Goal: Use online tool/utility: Utilize a website feature to perform a specific function

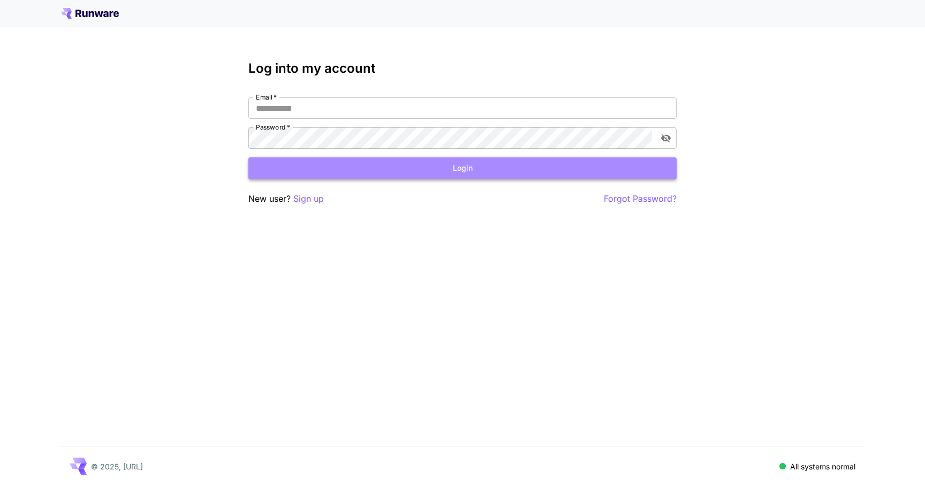
click at [396, 162] on button "Login" at bounding box center [462, 168] width 428 height 22
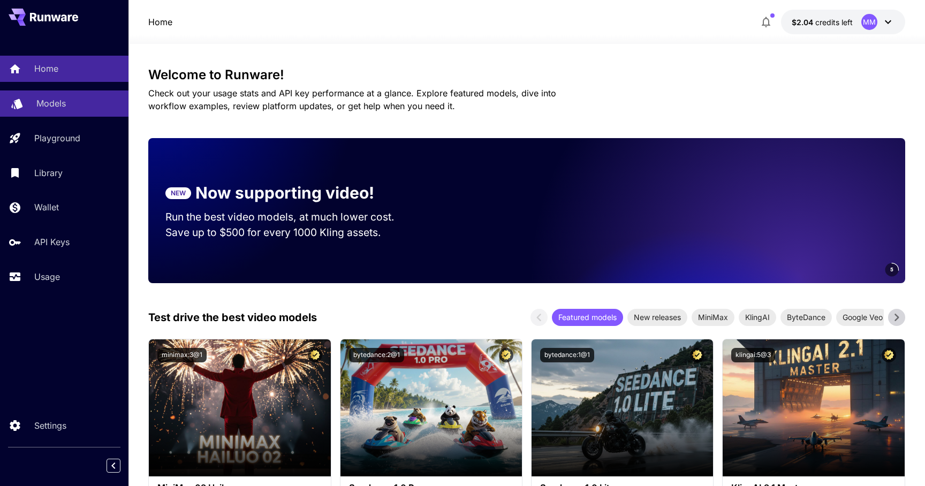
click at [71, 105] on div "Models" at bounding box center [78, 103] width 84 height 13
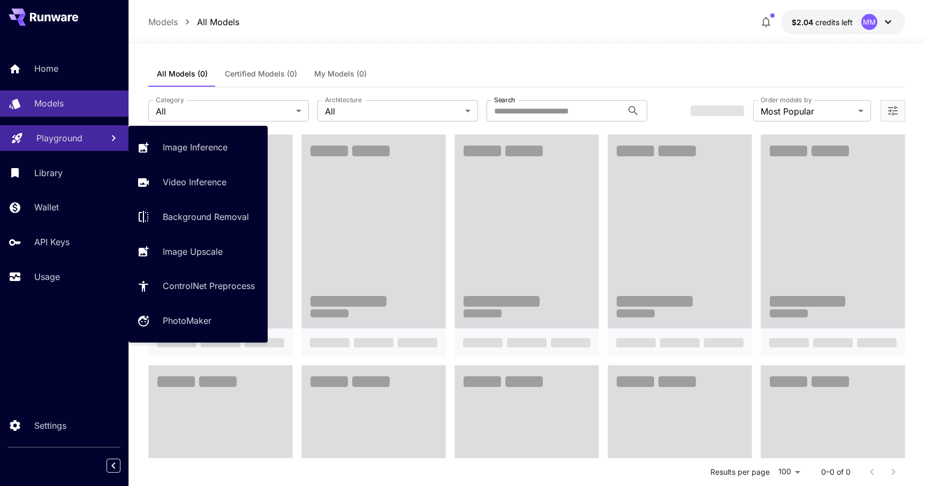
click at [56, 136] on p "Playground" at bounding box center [59, 138] width 46 height 13
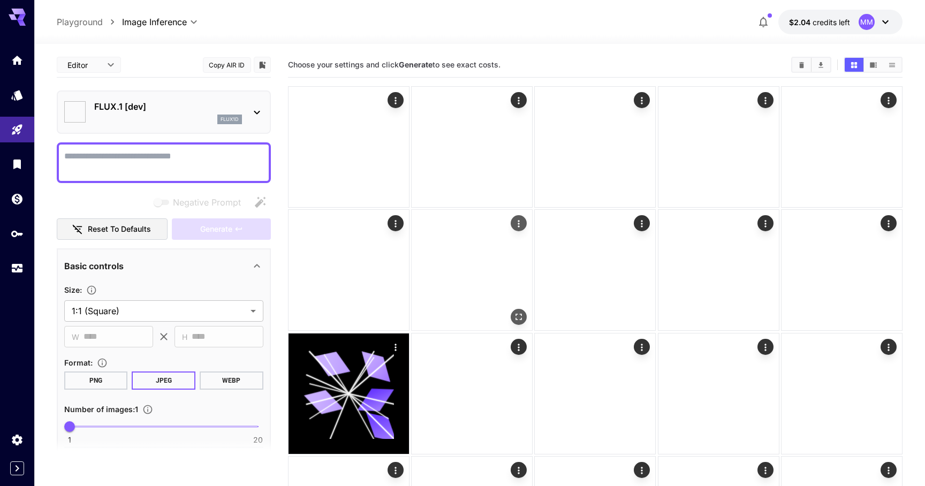
type input "**********"
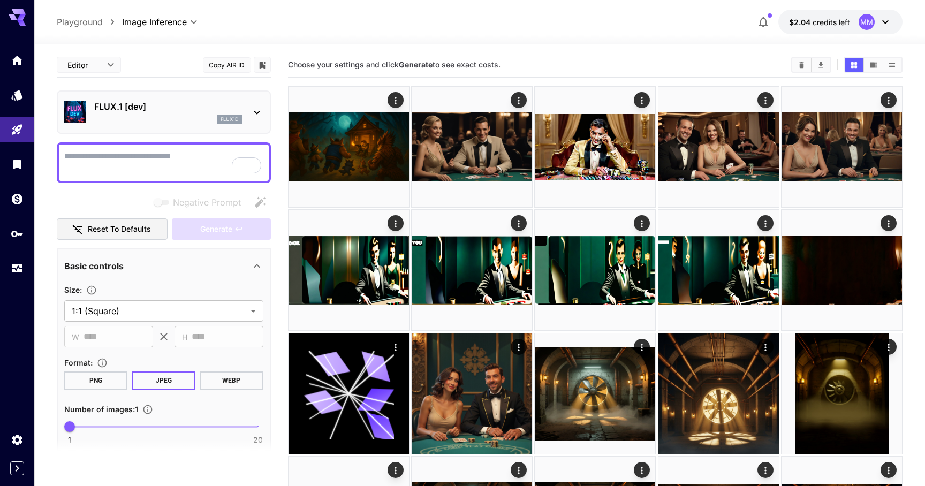
click at [96, 115] on div "flux1d" at bounding box center [168, 120] width 148 height 10
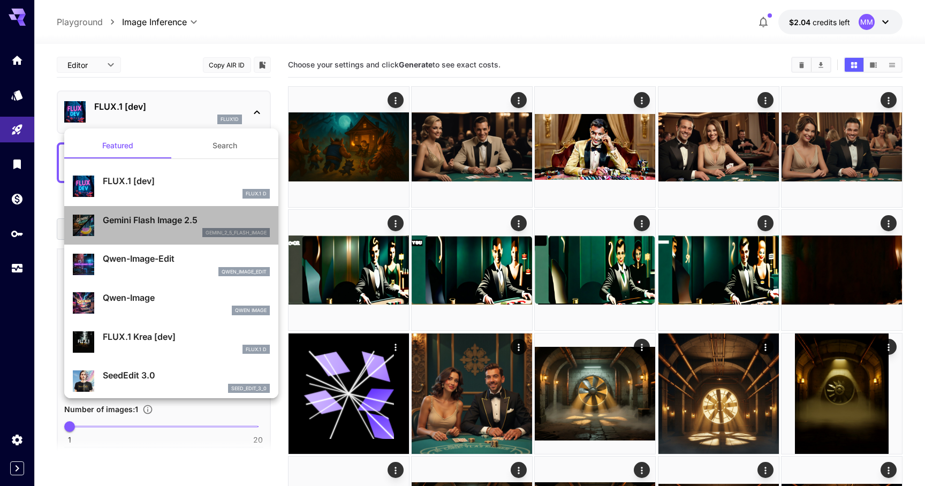
click at [159, 223] on p "Gemini Flash Image 2.5" at bounding box center [186, 220] width 167 height 13
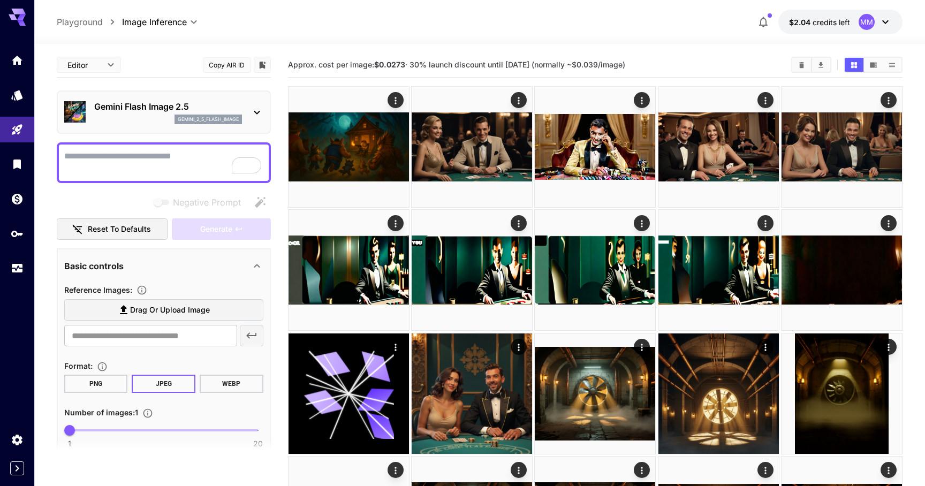
click at [102, 300] on label "Drag or upload image" at bounding box center [163, 310] width 199 height 22
click at [0, 0] on input "Drag or upload image" at bounding box center [0, 0] width 0 height 0
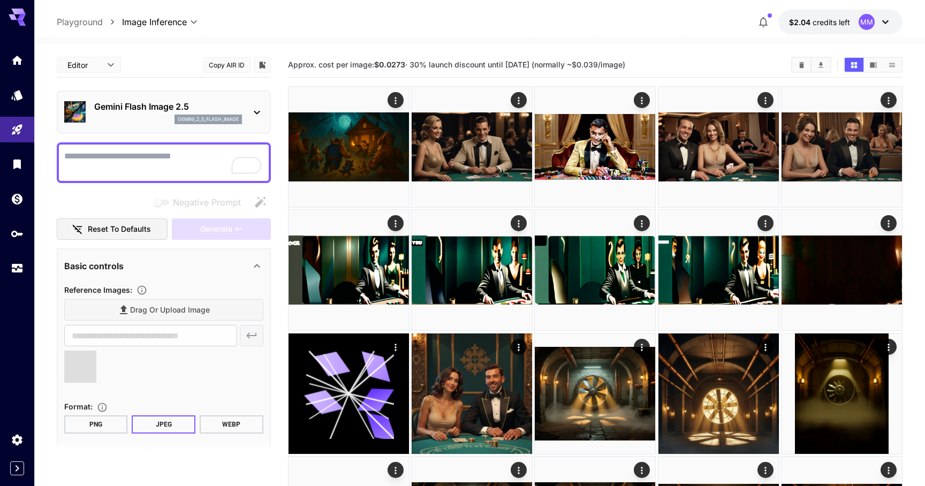
click at [169, 153] on textarea "Negative Prompt" at bounding box center [163, 163] width 199 height 26
type input "**********"
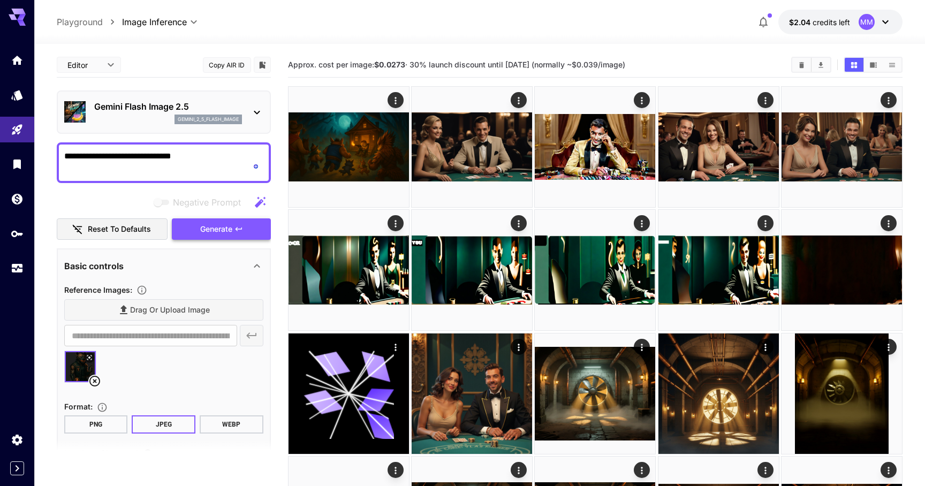
type textarea "**********"
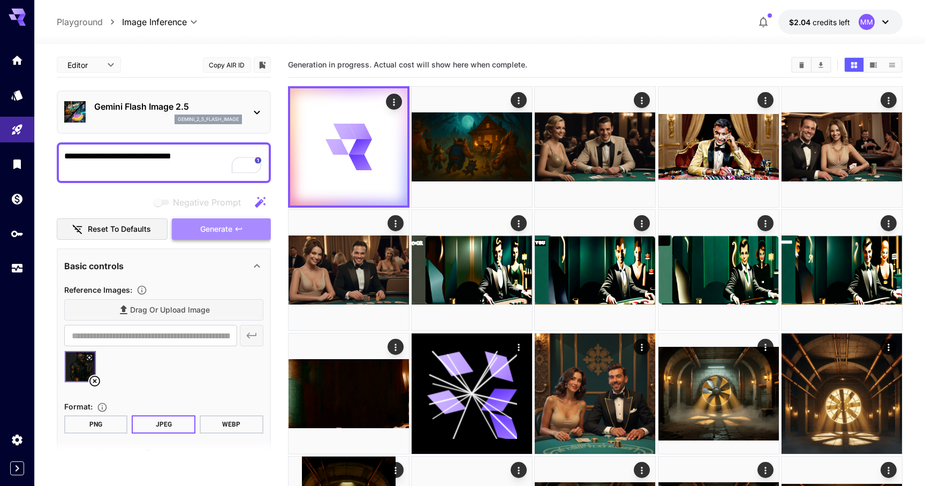
click at [235, 222] on button "Generate" at bounding box center [221, 229] width 98 height 22
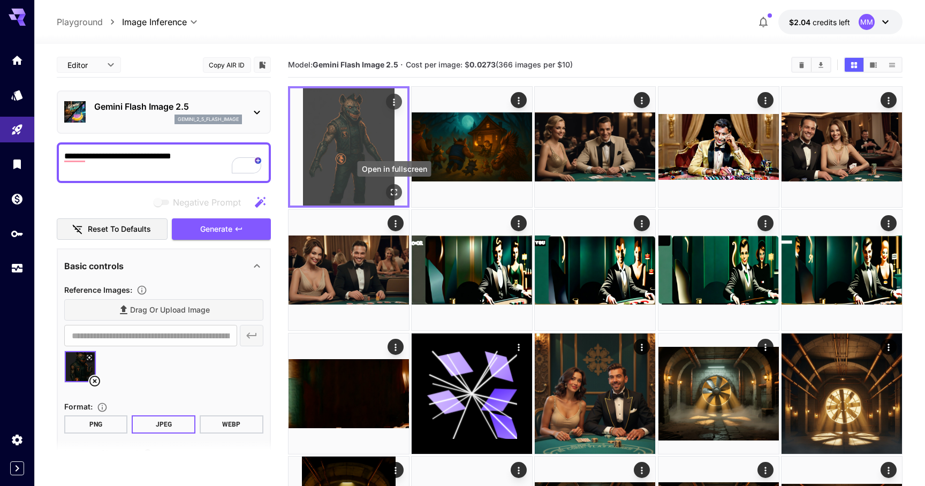
click at [388, 195] on button "Open in fullscreen" at bounding box center [394, 192] width 16 height 16
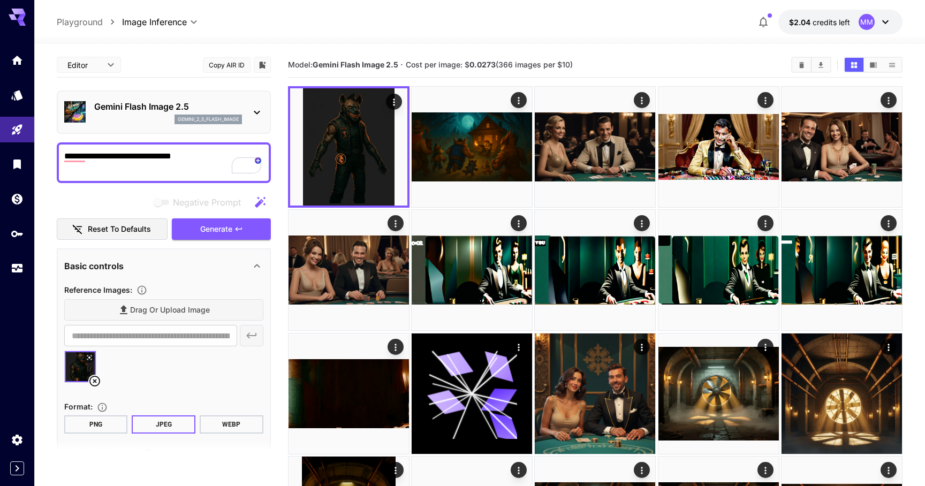
click at [92, 384] on icon at bounding box center [94, 381] width 13 height 13
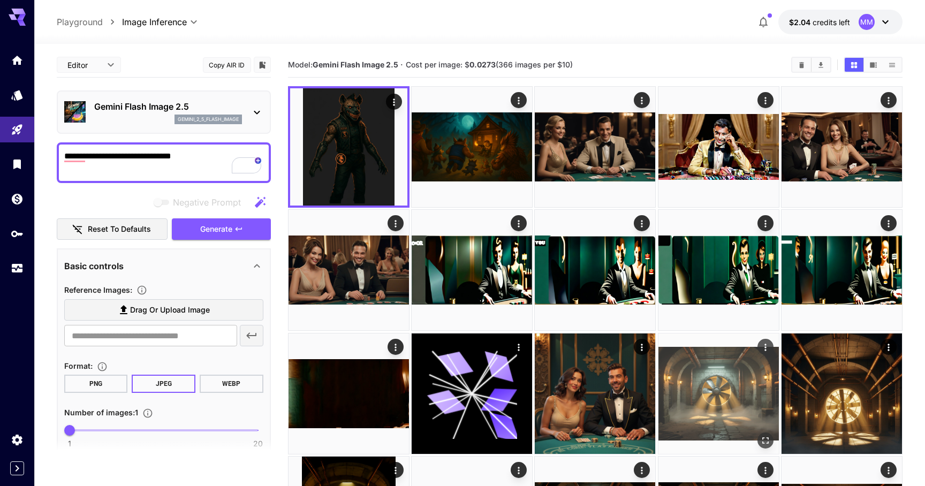
click at [731, 392] on img at bounding box center [718, 393] width 120 height 120
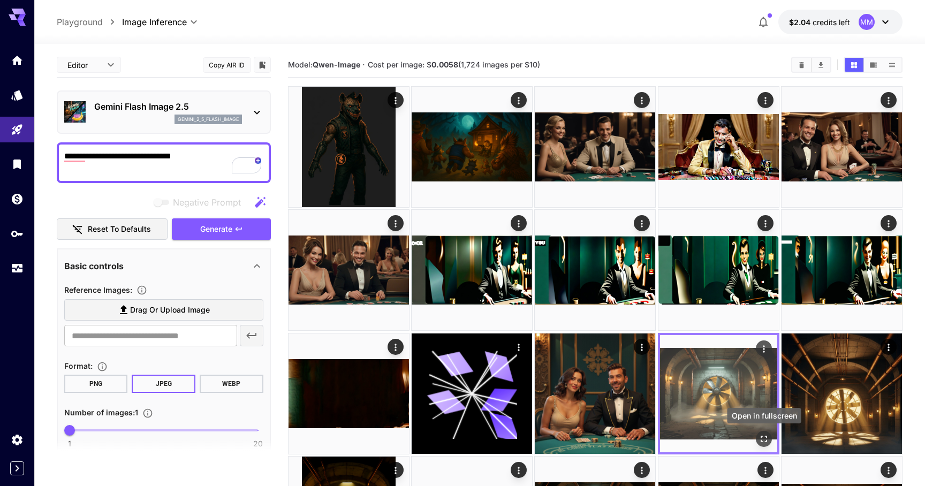
click at [761, 438] on icon "Open in fullscreen" at bounding box center [764, 439] width 11 height 11
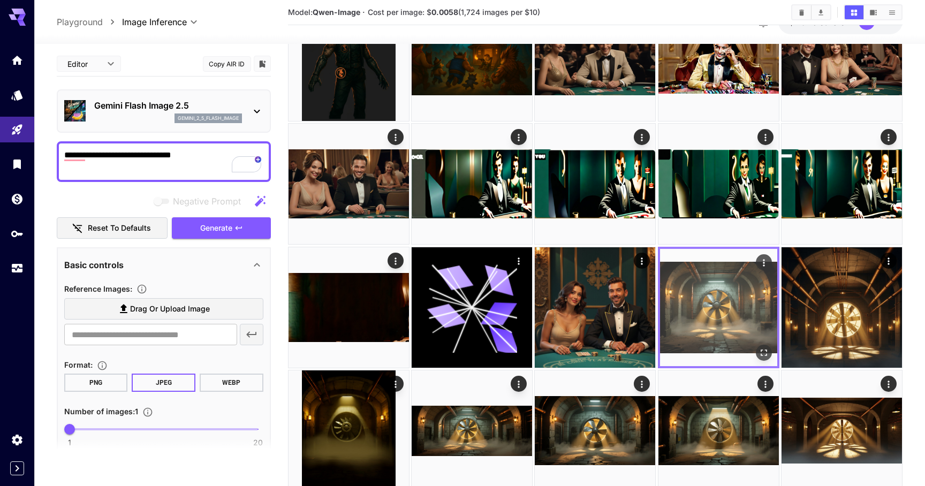
click at [765, 264] on icon "Actions" at bounding box center [764, 262] width 11 height 11
